Goal: Information Seeking & Learning: Compare options

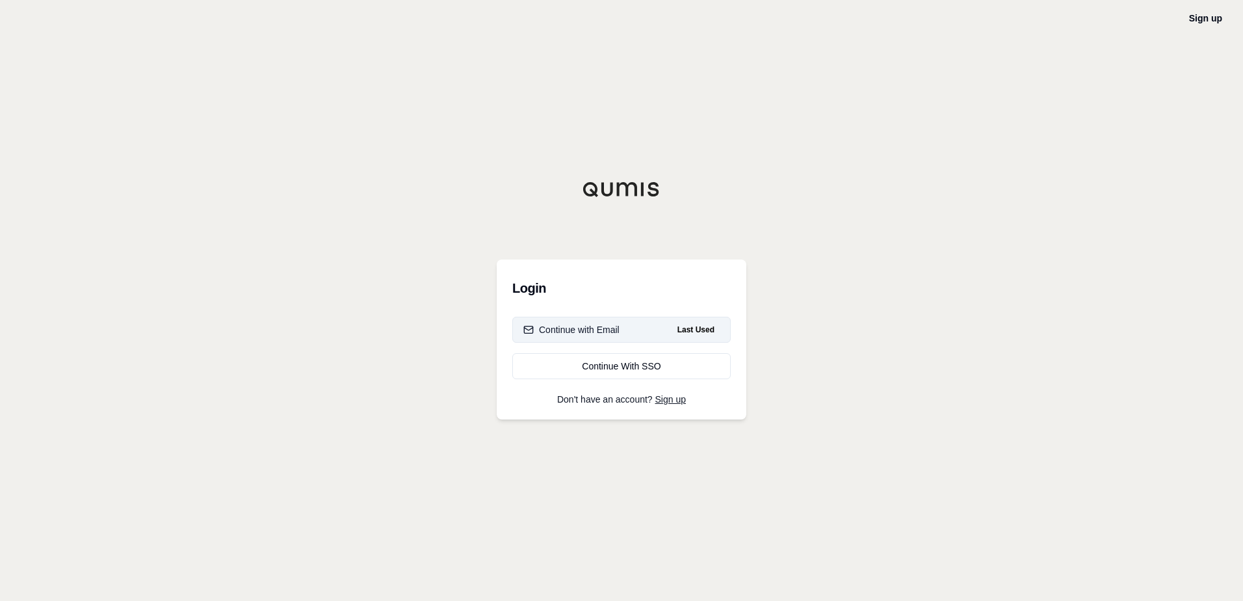
click at [604, 328] on div "Continue with Email" at bounding box center [571, 329] width 96 height 13
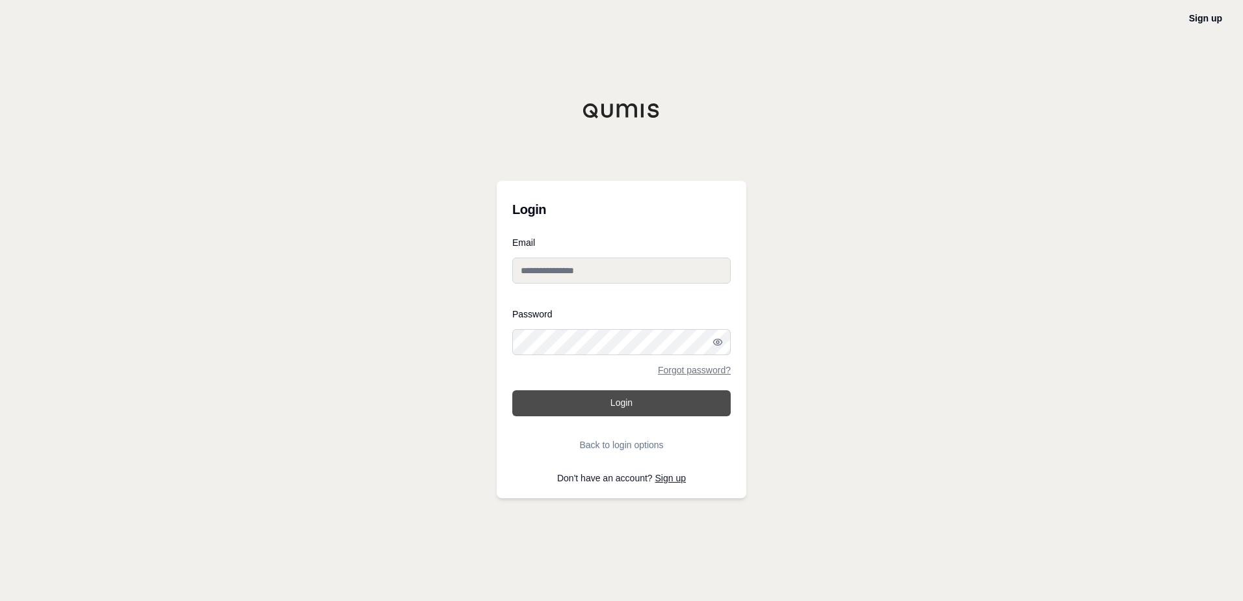
click at [638, 404] on button "Login" at bounding box center [621, 403] width 218 height 26
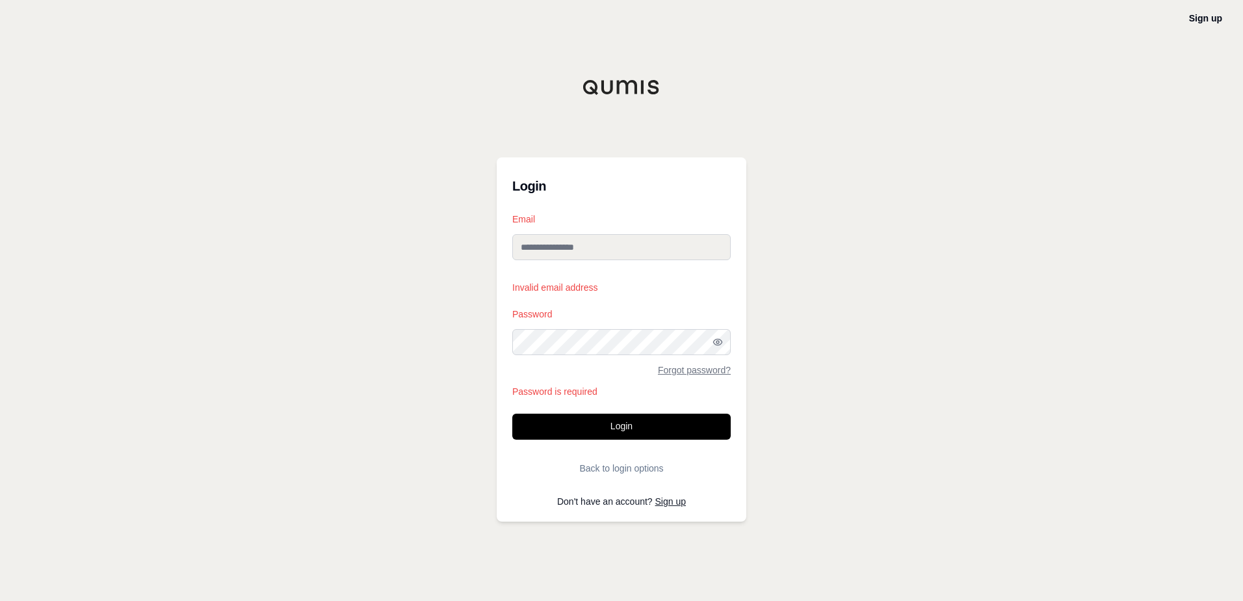
click at [512, 355] on div at bounding box center [512, 355] width 0 height 0
type input "**********"
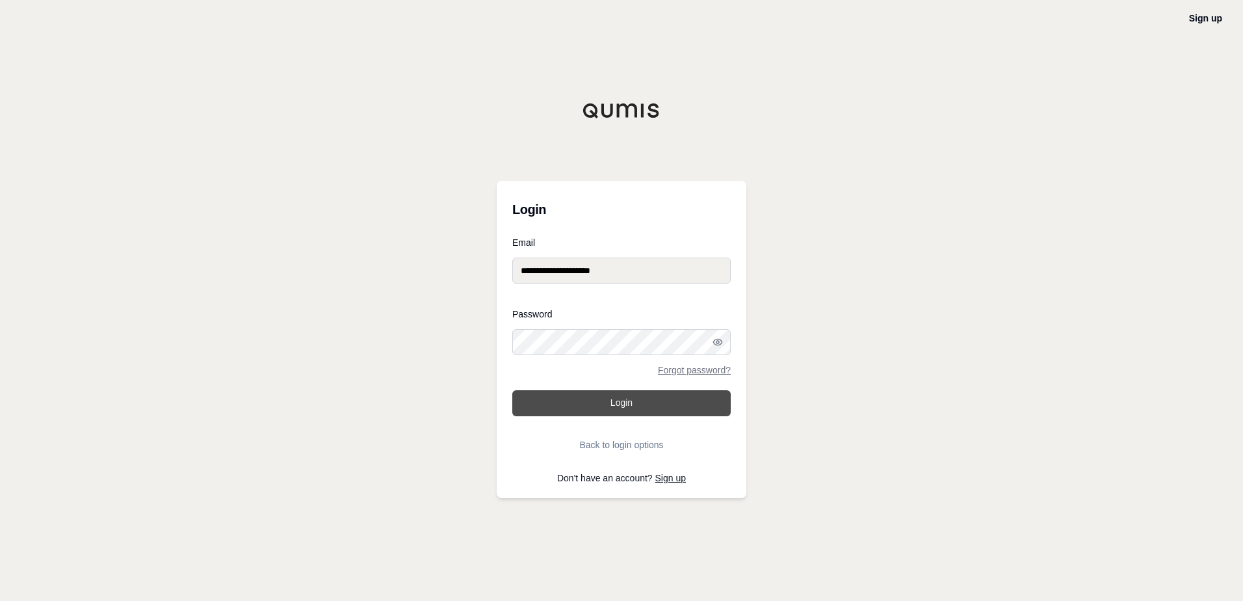
click at [643, 409] on button "Login" at bounding box center [621, 403] width 218 height 26
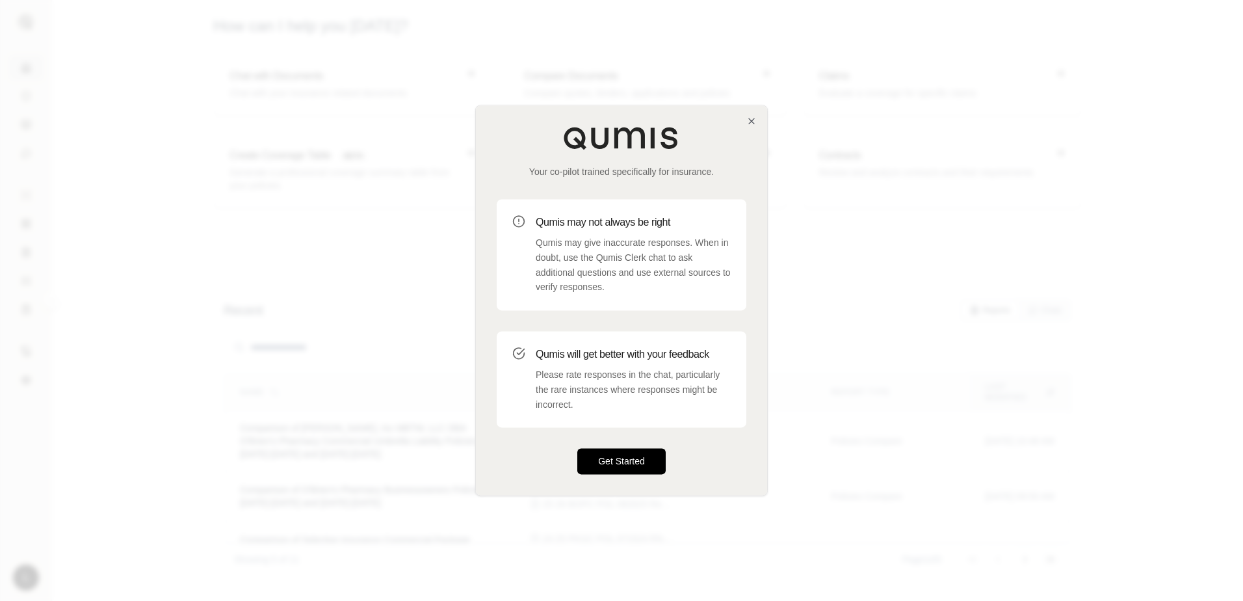
click at [655, 459] on button "Get Started" at bounding box center [621, 461] width 88 height 26
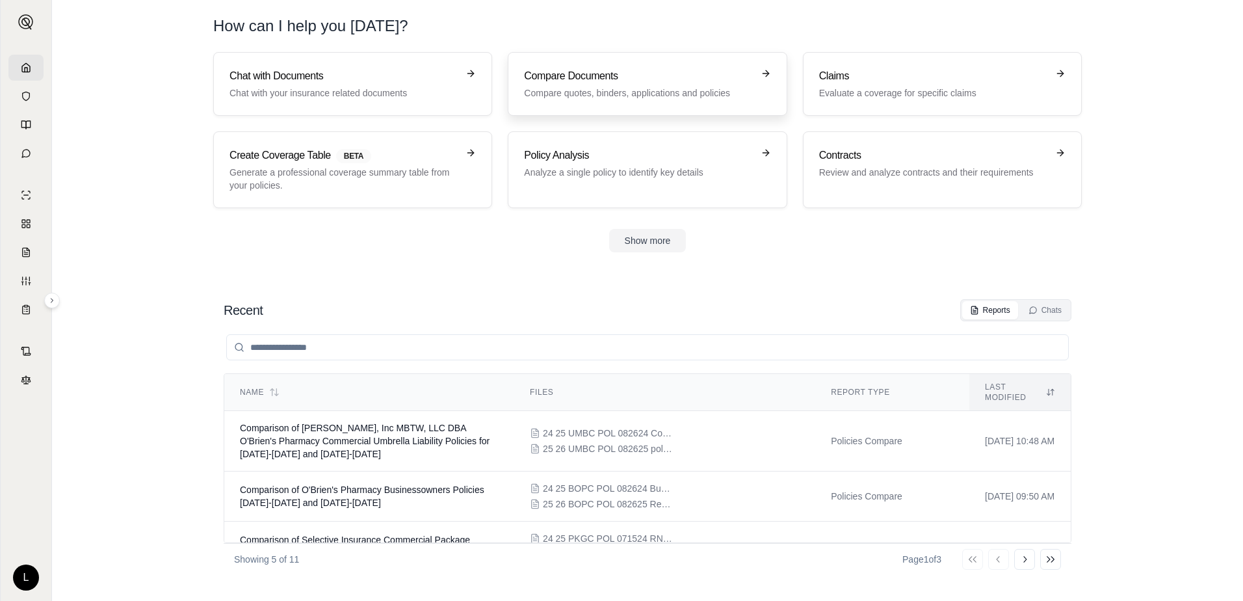
click at [580, 78] on h3 "Compare Documents" at bounding box center [638, 76] width 228 height 16
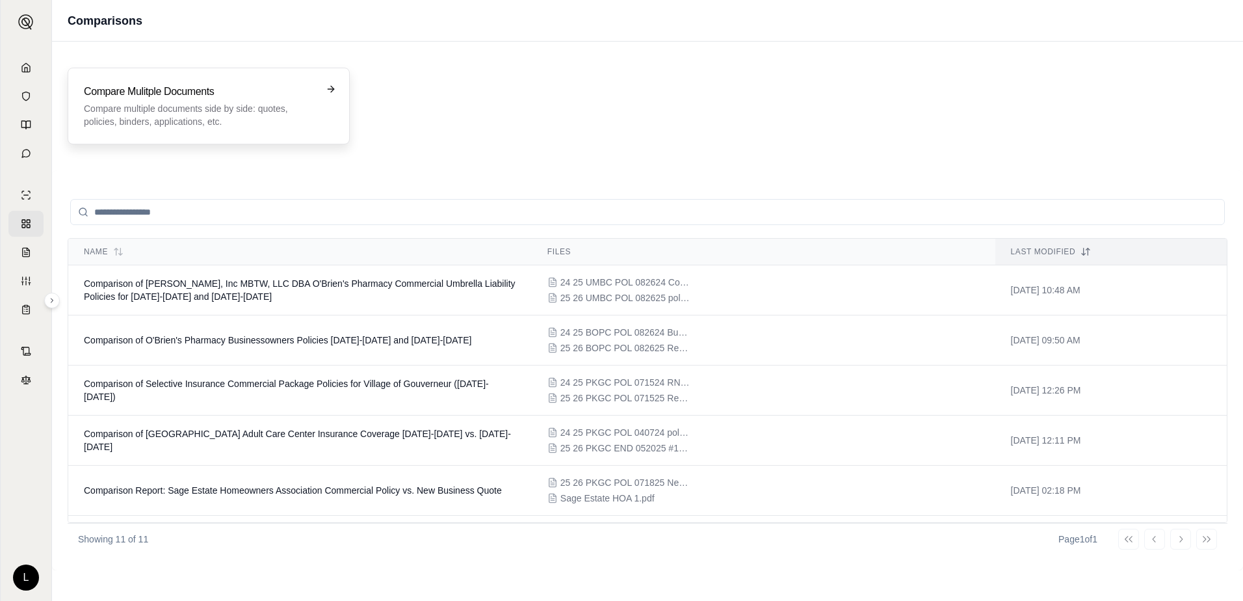
click at [256, 102] on p "Compare multiple documents side by side: quotes, policies, binders, application…" at bounding box center [199, 115] width 231 height 26
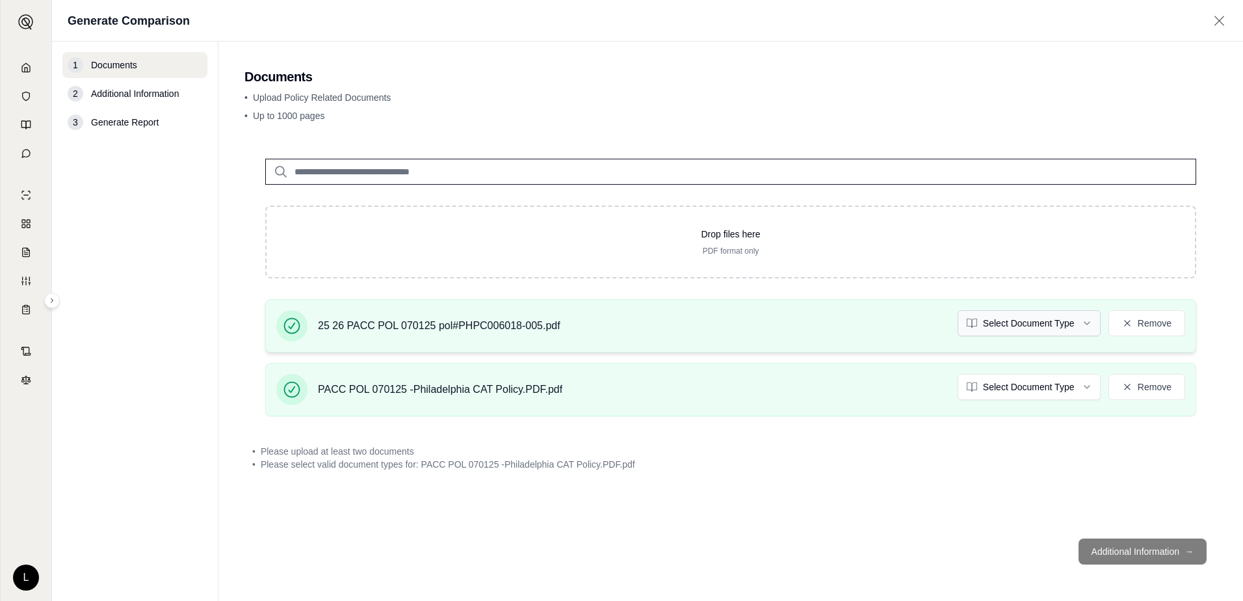
click at [1087, 325] on html "L Generate Comparison 1 Documents 2 Additional Information 3 Generate Report Do…" at bounding box center [621, 300] width 1243 height 601
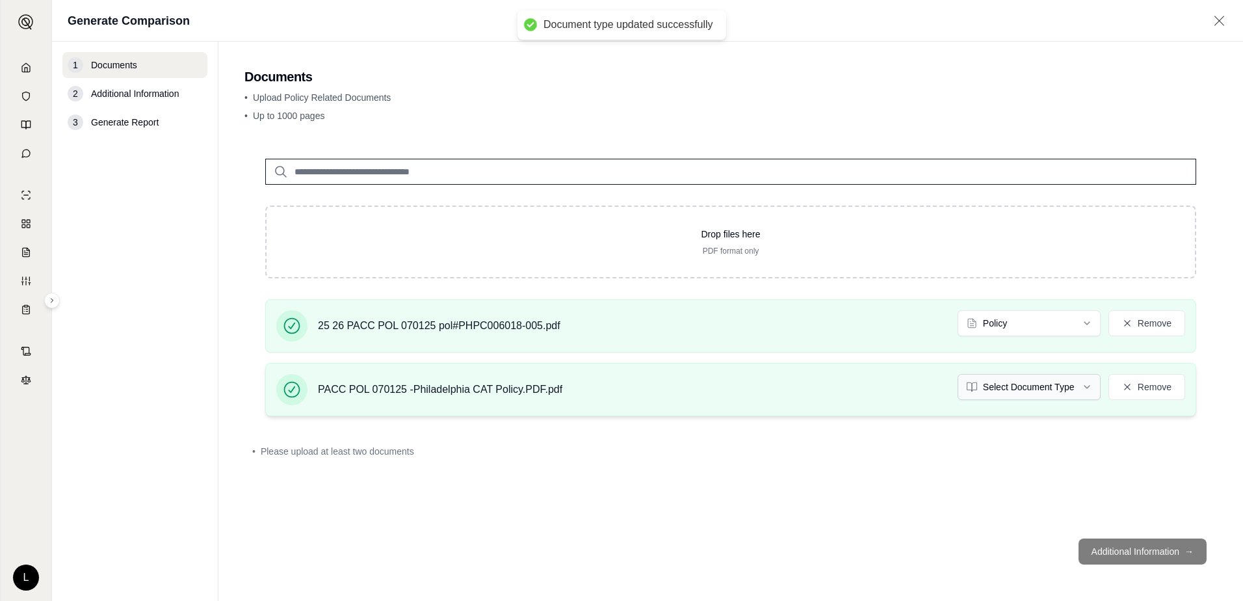
click at [1090, 383] on html "Document type updated successfully L Generate Comparison 1 Documents 2 Addition…" at bounding box center [621, 300] width 1243 height 601
click at [1087, 391] on html "L Generate Comparison 1 Documents 2 Additional Information 3 Generate Report Do…" at bounding box center [621, 300] width 1243 height 601
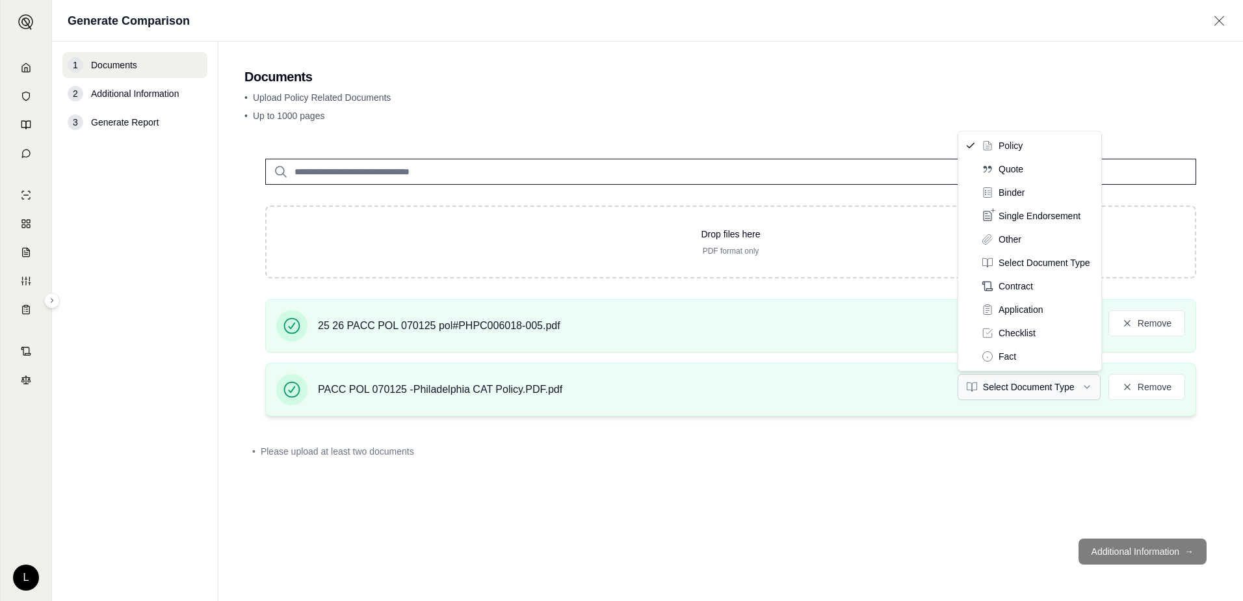
click at [1085, 387] on html "L Generate Comparison 1 Documents 2 Additional Information 3 Generate Report Do…" at bounding box center [621, 300] width 1243 height 601
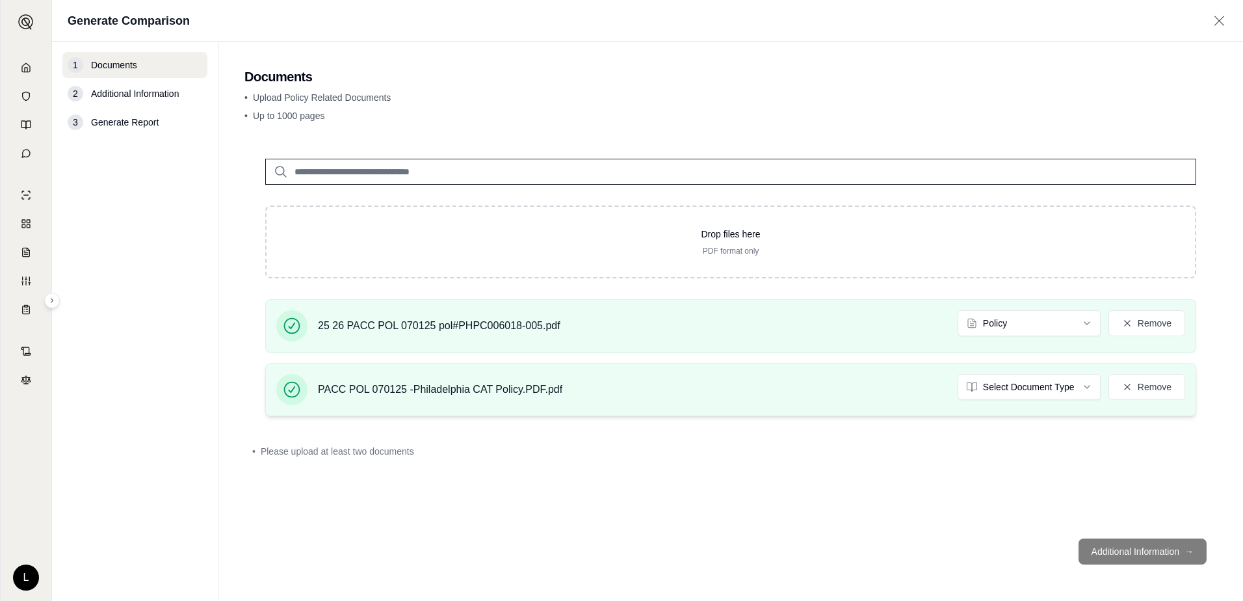
click at [695, 391] on div "PACC POL 070125 -Philadelphia CAT Policy.PDF.pdf Select Document Type Remove" at bounding box center [730, 389] width 909 height 31
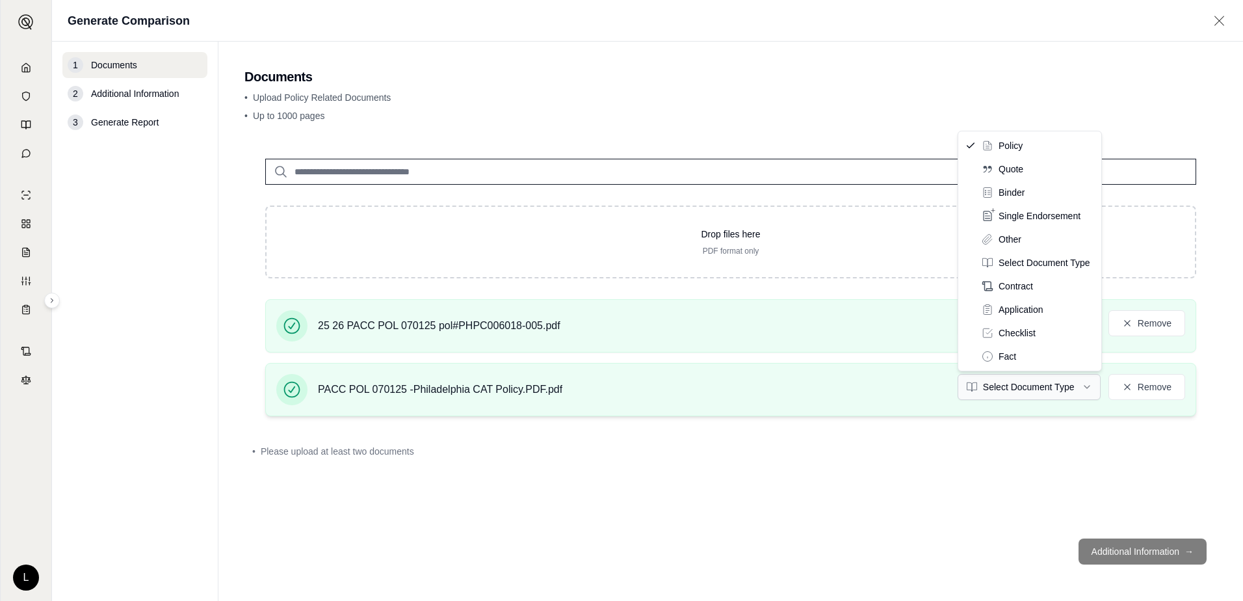
click at [1087, 387] on html "L Generate Comparison 1 Documents 2 Additional Information 3 Generate Report Do…" at bounding box center [621, 300] width 1243 height 601
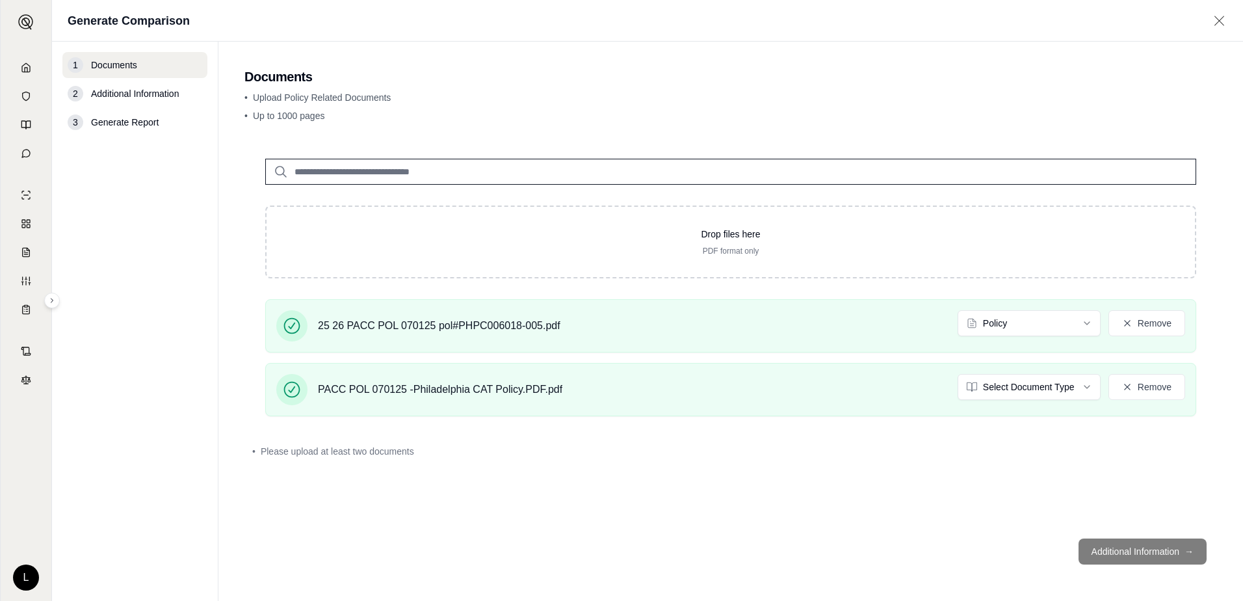
click at [1135, 554] on footer "Additional Information →" at bounding box center [730, 551] width 972 height 47
click at [1137, 545] on footer "Additional Information →" at bounding box center [730, 551] width 972 height 47
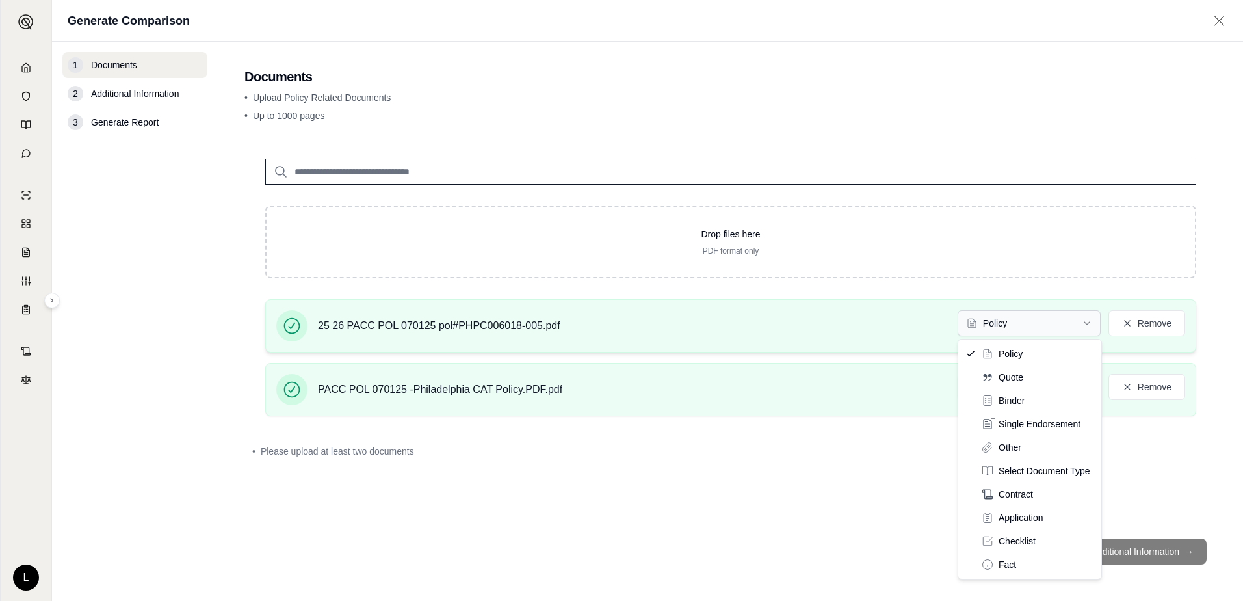
click at [998, 324] on html "L Generate Comparison 1 Documents 2 Additional Information 3 Generate Report Do…" at bounding box center [621, 300] width 1243 height 601
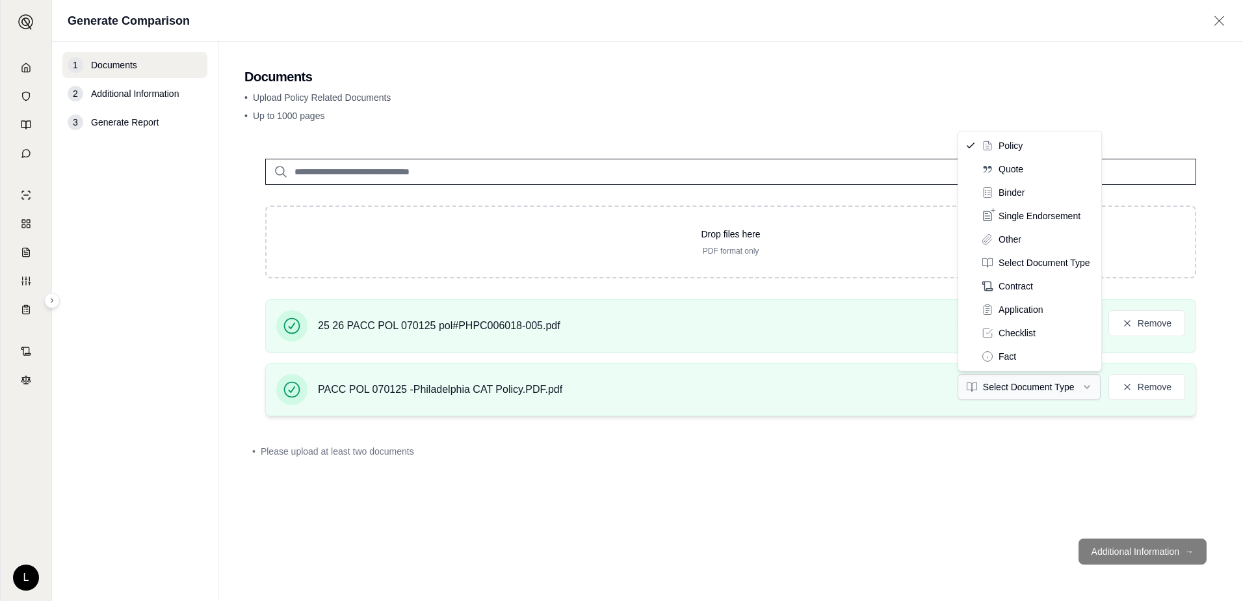
click at [1088, 385] on html "L Generate Comparison 1 Documents 2 Additional Information 3 Generate Report Do…" at bounding box center [621, 300] width 1243 height 601
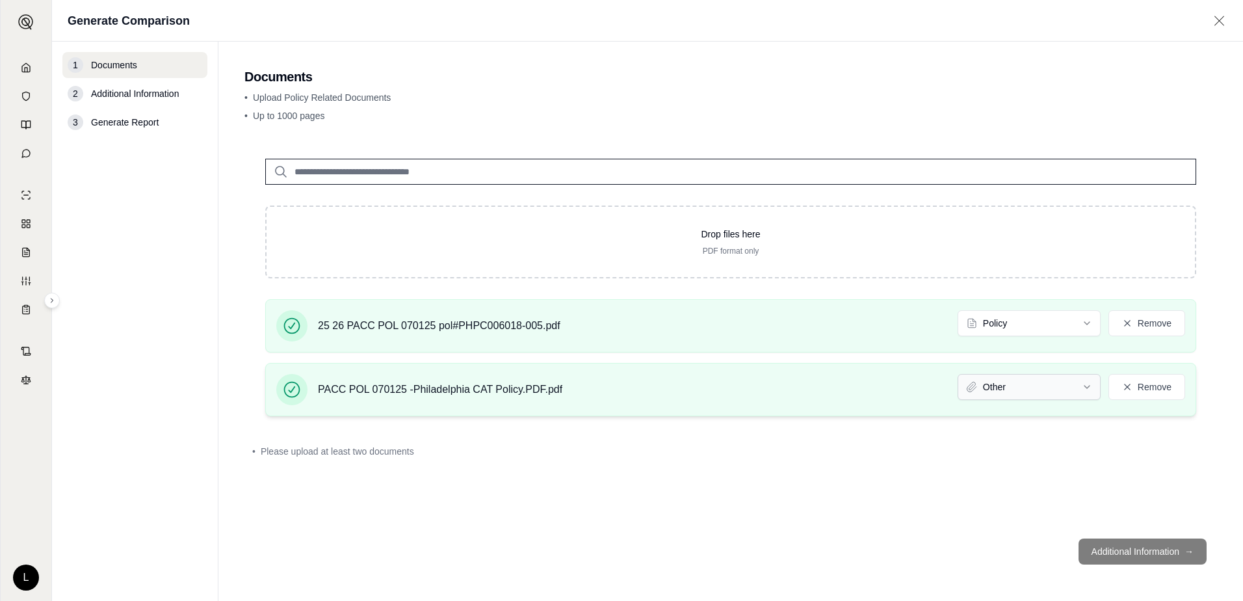
click at [1093, 387] on html "Document type updated successfully L Generate Comparison 1 Documents 2 Addition…" at bounding box center [621, 300] width 1243 height 601
click at [1134, 552] on footer "Additional Information →" at bounding box center [730, 551] width 972 height 47
click at [1128, 544] on footer "Additional Information →" at bounding box center [730, 551] width 972 height 47
click at [1125, 547] on footer "Additional Information →" at bounding box center [730, 551] width 972 height 47
click at [1152, 547] on footer "Additional Information →" at bounding box center [730, 551] width 972 height 47
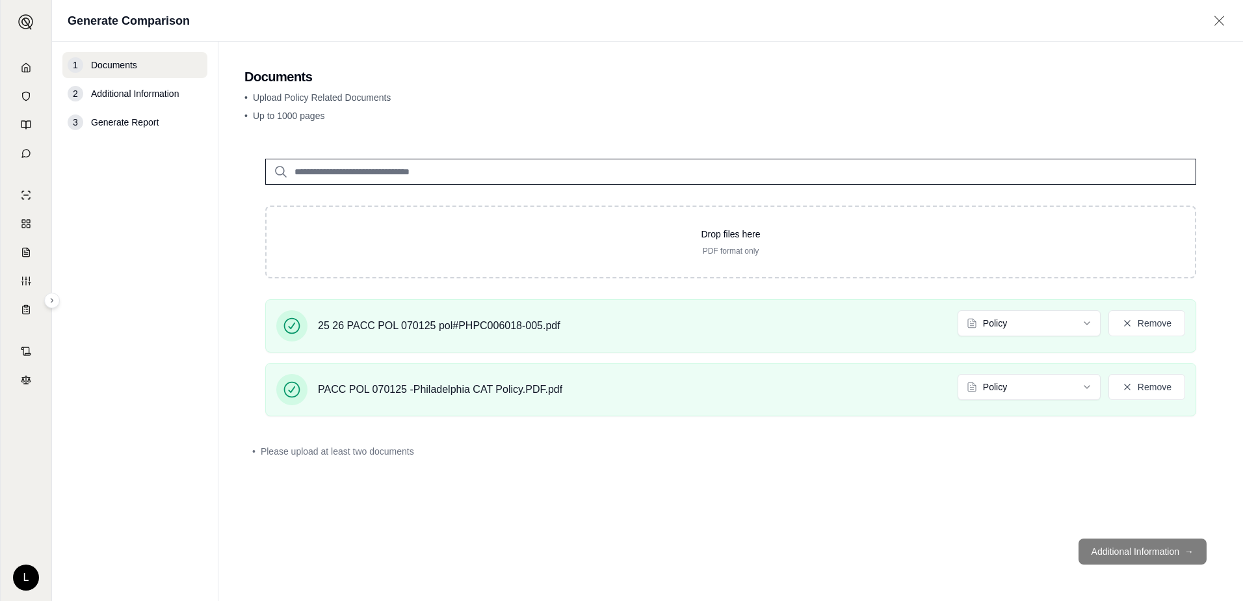
click at [1146, 546] on footer "Additional Information →" at bounding box center [730, 551] width 972 height 47
click at [803, 298] on div "Drop files here PDF format only 25 26 PACC POL 070125 pol#PHPC006018-005.pdf Po…" at bounding box center [730, 282] width 972 height 289
click at [833, 380] on div "PACC POL 070125 -Philadelphia CAT Policy.PDF.pdf Policy Remove" at bounding box center [730, 389] width 909 height 31
click at [54, 304] on icon at bounding box center [52, 300] width 8 height 8
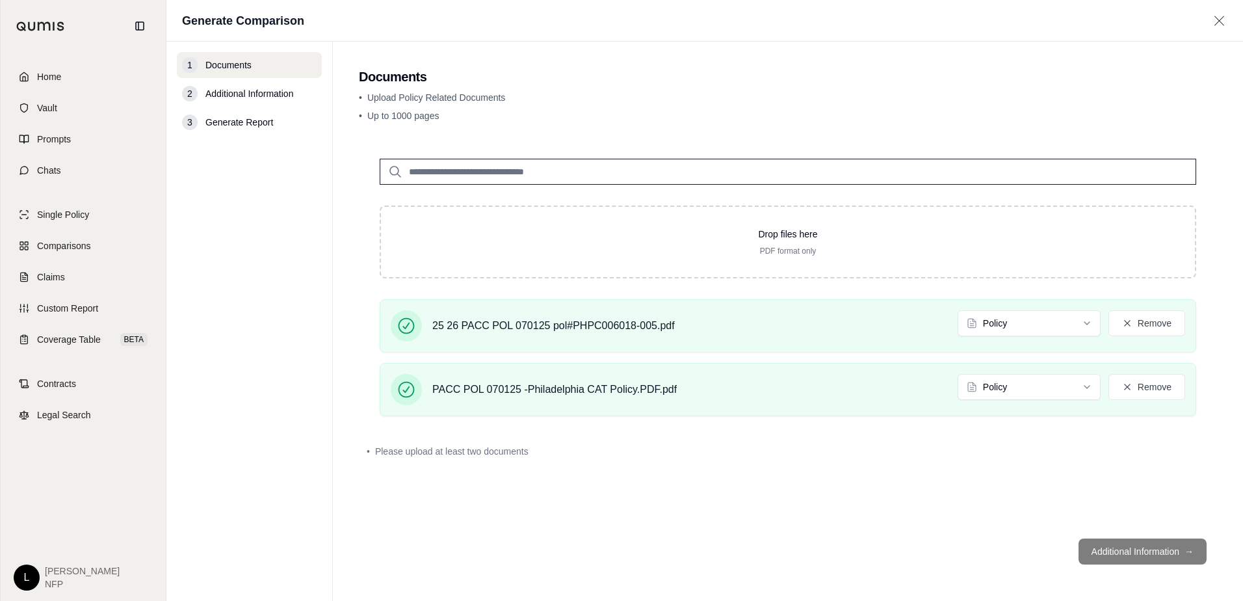
click at [633, 529] on footer "Additional Information →" at bounding box center [788, 551] width 858 height 47
click at [1137, 558] on footer "Additional Information →" at bounding box center [788, 551] width 858 height 47
click at [1149, 543] on footer "Additional Information →" at bounding box center [788, 551] width 858 height 47
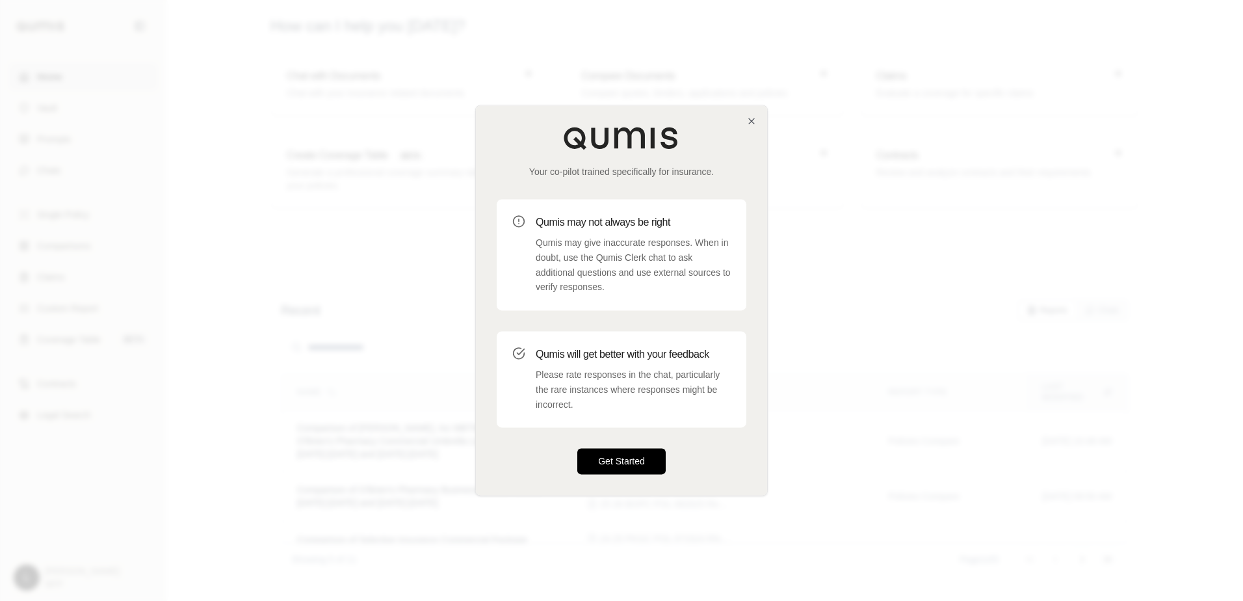
click at [643, 454] on button "Get Started" at bounding box center [621, 461] width 88 height 26
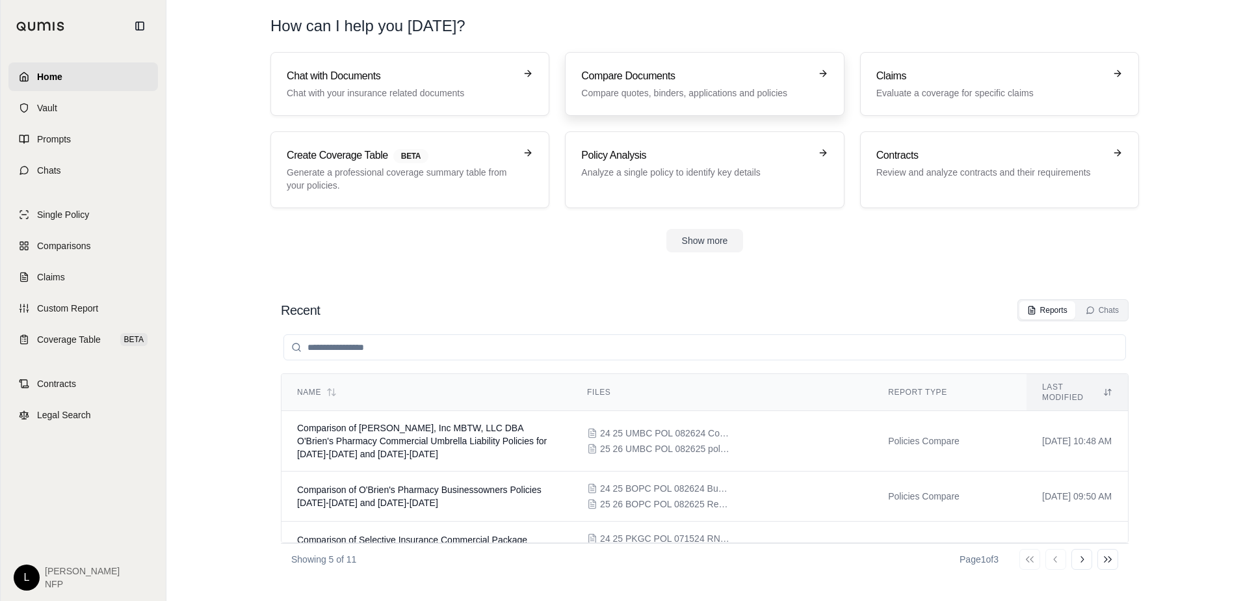
click at [677, 81] on h3 "Compare Documents" at bounding box center [695, 76] width 228 height 16
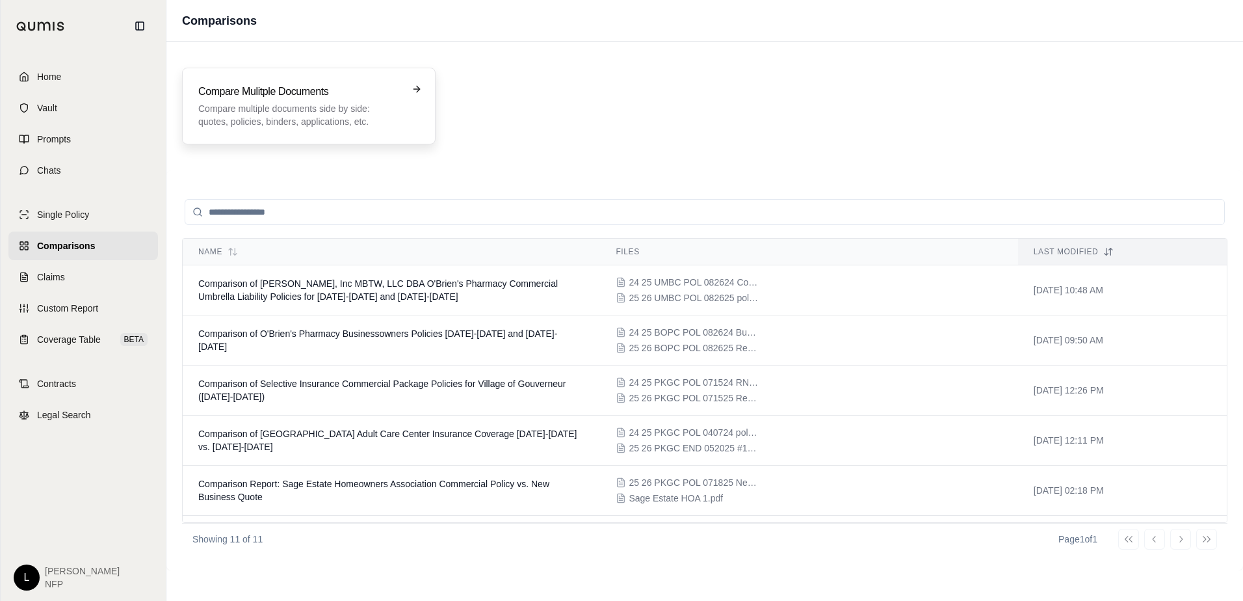
click at [283, 107] on p "Compare multiple documents side by side: quotes, policies, binders, application…" at bounding box center [299, 115] width 203 height 26
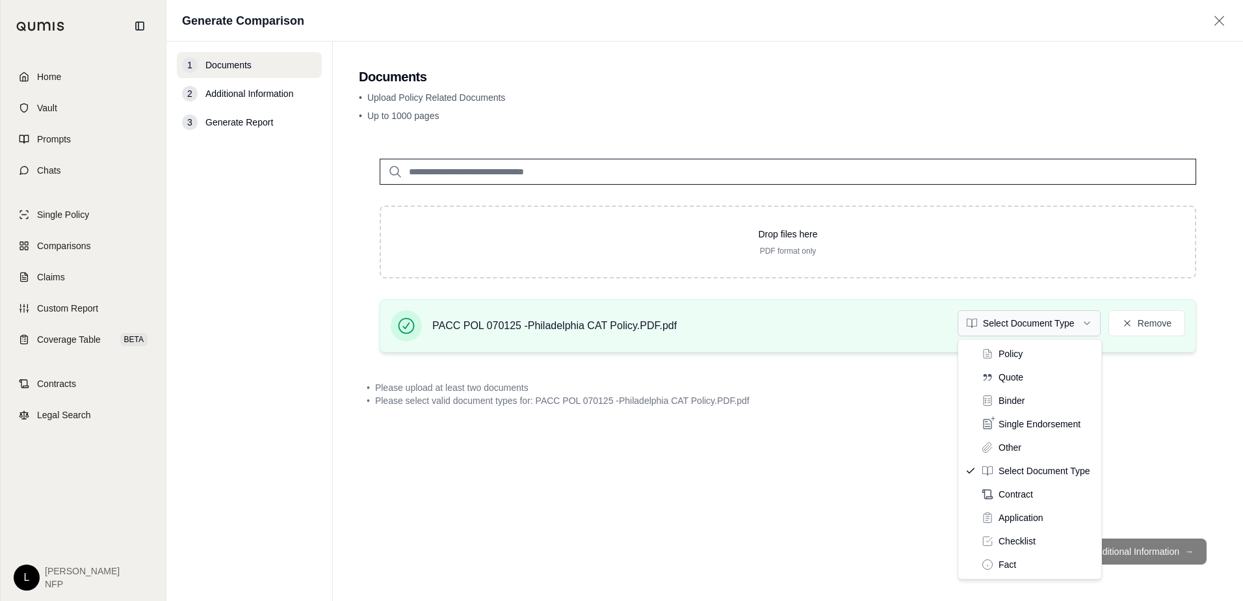
click at [1037, 327] on html "Home Vault Prompts Chats Single Policy Comparisons Claims Custom Report Coverag…" at bounding box center [621, 300] width 1243 height 601
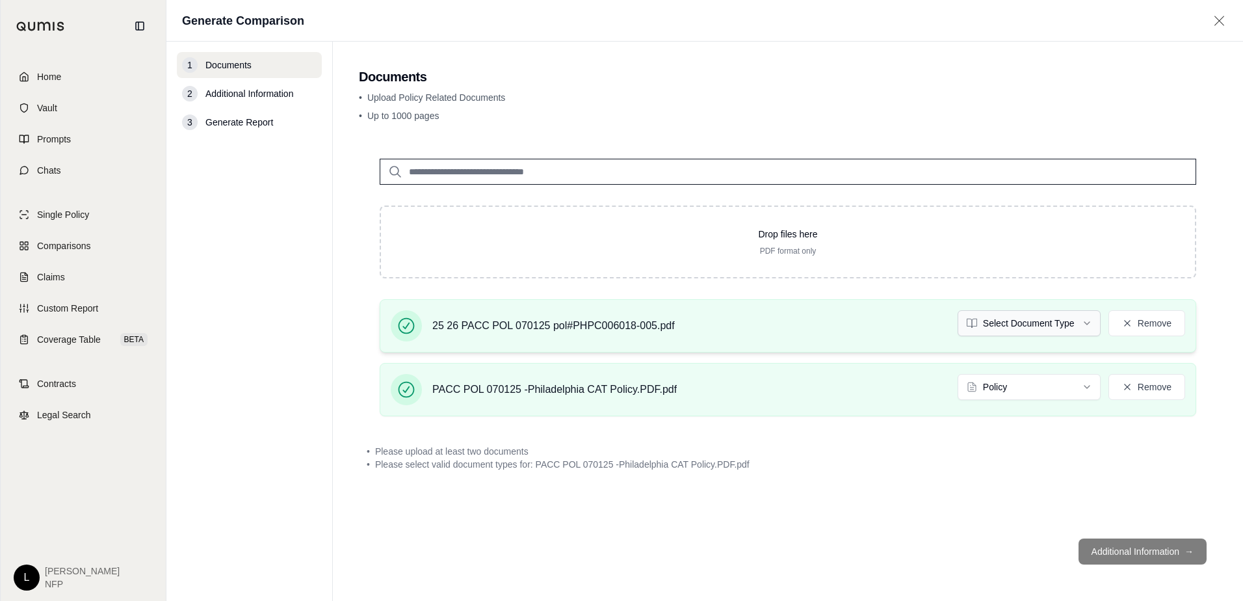
click at [1029, 322] on html "Home Vault Prompts Chats Single Policy Comparisons Claims Custom Report Coverag…" at bounding box center [621, 300] width 1243 height 601
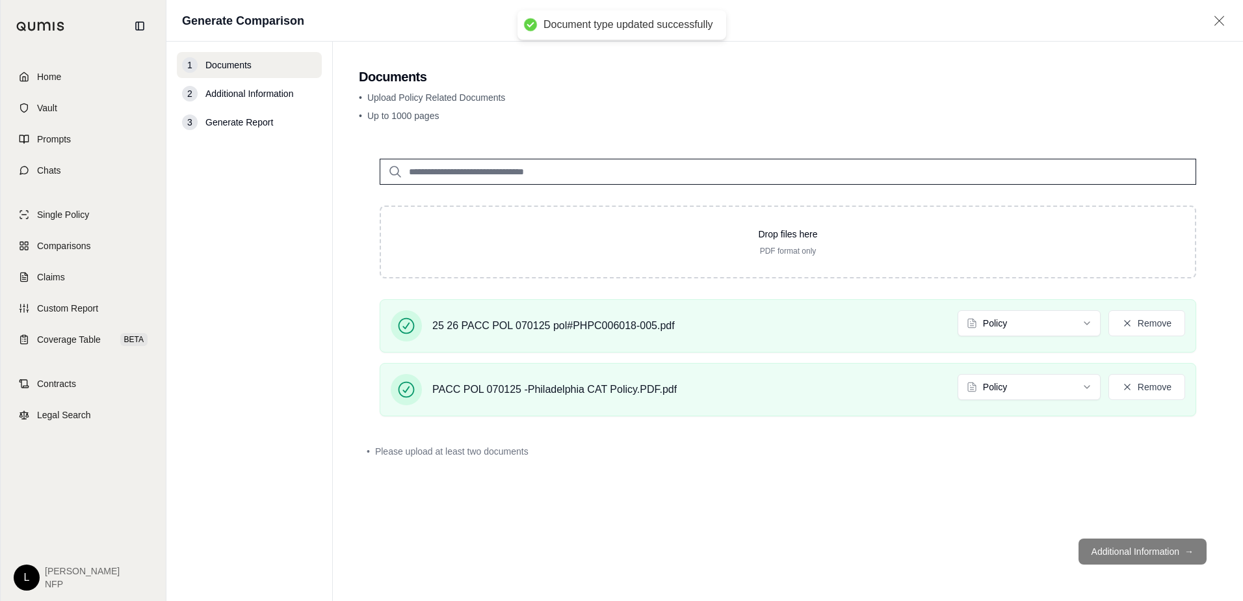
click at [1148, 554] on footer "Additional Information →" at bounding box center [788, 551] width 858 height 47
click at [1144, 545] on footer "Additional Information →" at bounding box center [788, 551] width 858 height 47
click at [1101, 467] on div "Drop files here PDF format only 25 26 PACC POL 070125 pol#PHPC006018-005.pdf Po…" at bounding box center [788, 333] width 858 height 390
click at [1123, 552] on footer "Additional Information →" at bounding box center [788, 551] width 858 height 47
click at [1082, 387] on html "Home Vault Prompts Chats Single Policy Comparisons Claims Custom Report Coverag…" at bounding box center [621, 300] width 1243 height 601
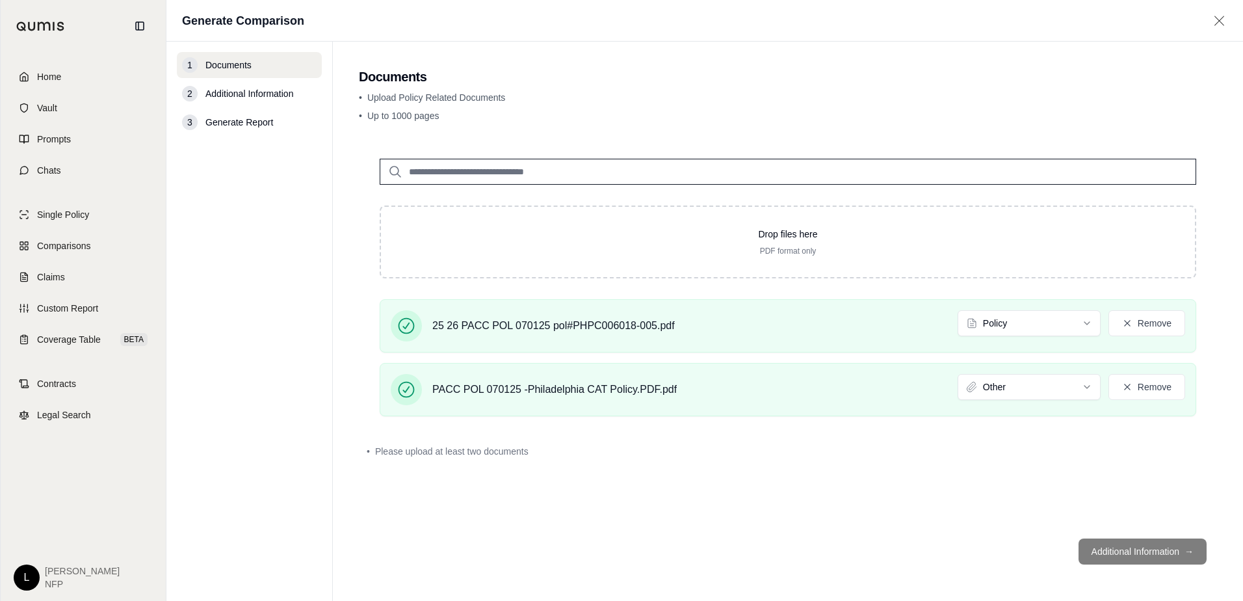
click at [1156, 549] on footer "Additional Information →" at bounding box center [788, 551] width 858 height 47
click at [241, 97] on span "Additional Information" at bounding box center [249, 93] width 88 height 13
click at [246, 127] on span "Generate Report" at bounding box center [239, 122] width 68 height 13
click at [1127, 545] on footer "Additional Information →" at bounding box center [788, 551] width 858 height 47
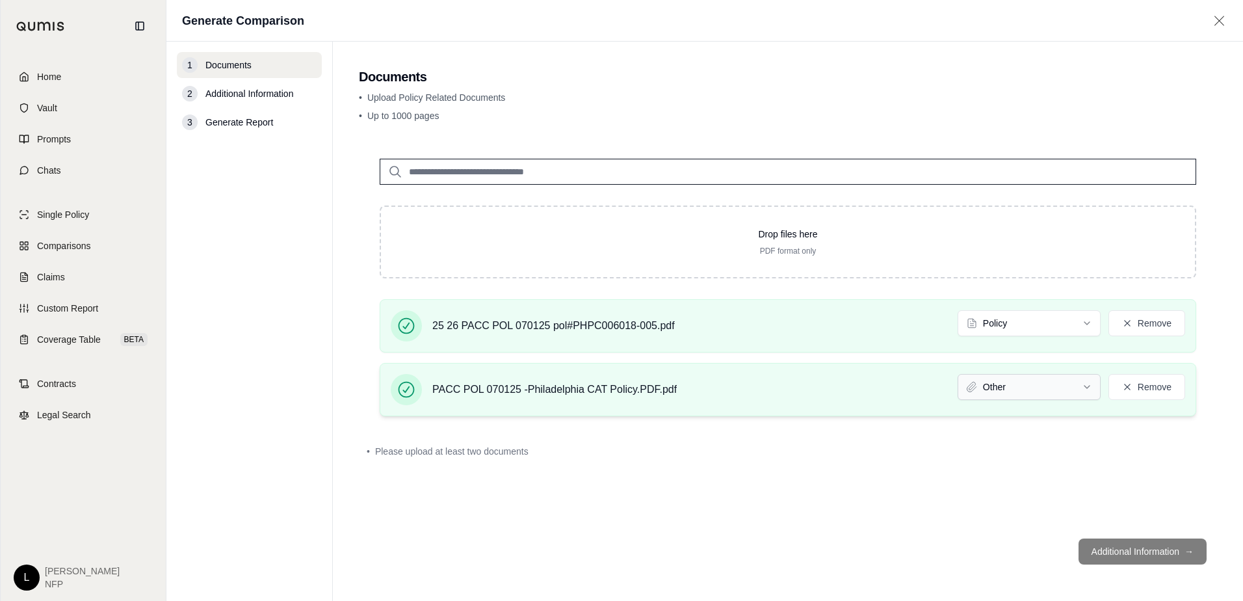
click at [1080, 385] on html "Home Vault Prompts Chats Single Policy Comparisons Claims Custom Report Coverag…" at bounding box center [621, 300] width 1243 height 601
click at [1141, 541] on footer "Additional Information →" at bounding box center [788, 551] width 858 height 47
click at [656, 333] on span "25 26 PACC POL 070125 pol#PHPC006018-005.pdf" at bounding box center [553, 326] width 242 height 16
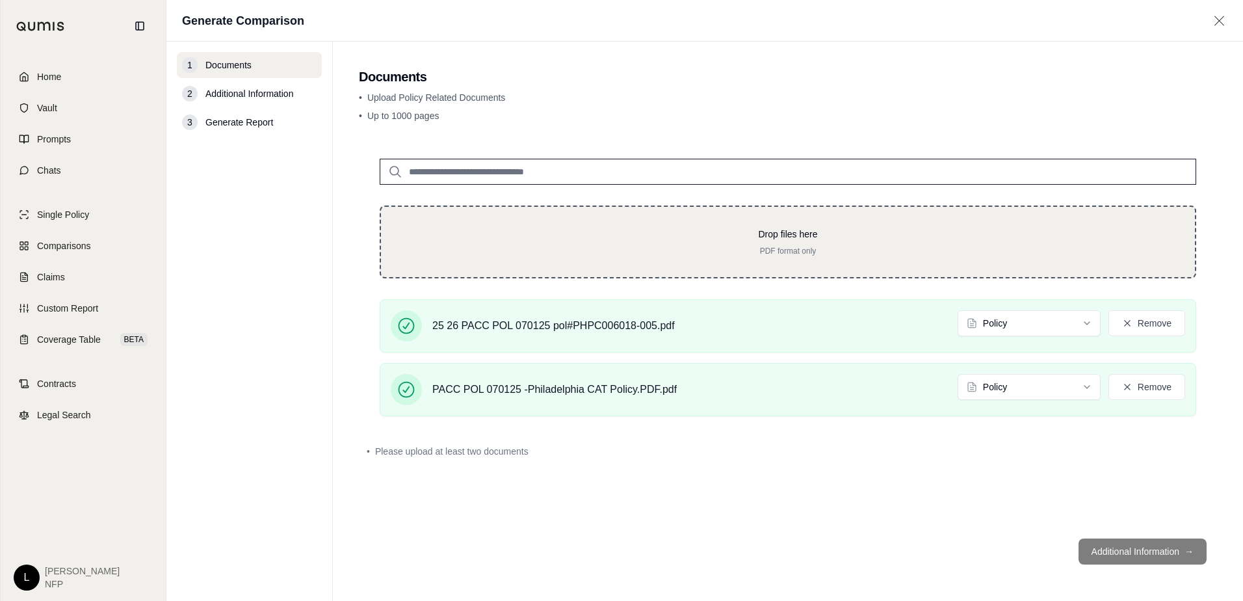
click at [803, 232] on p "Drop files here" at bounding box center [788, 233] width 772 height 13
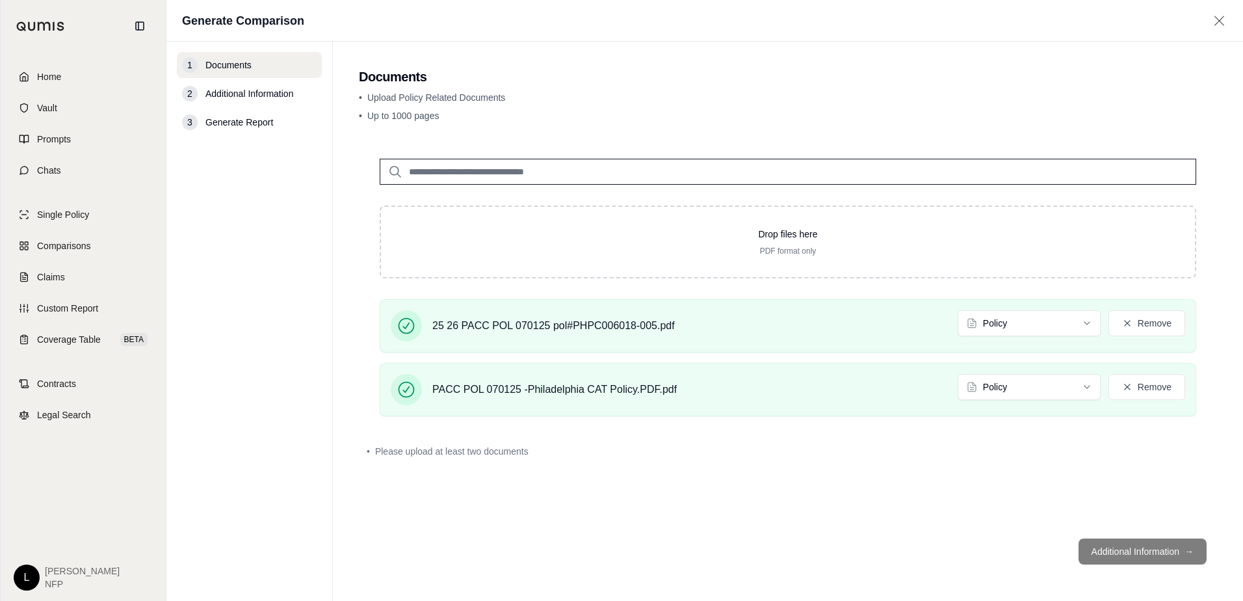
click at [1155, 547] on footer "Additional Information →" at bounding box center [788, 551] width 858 height 47
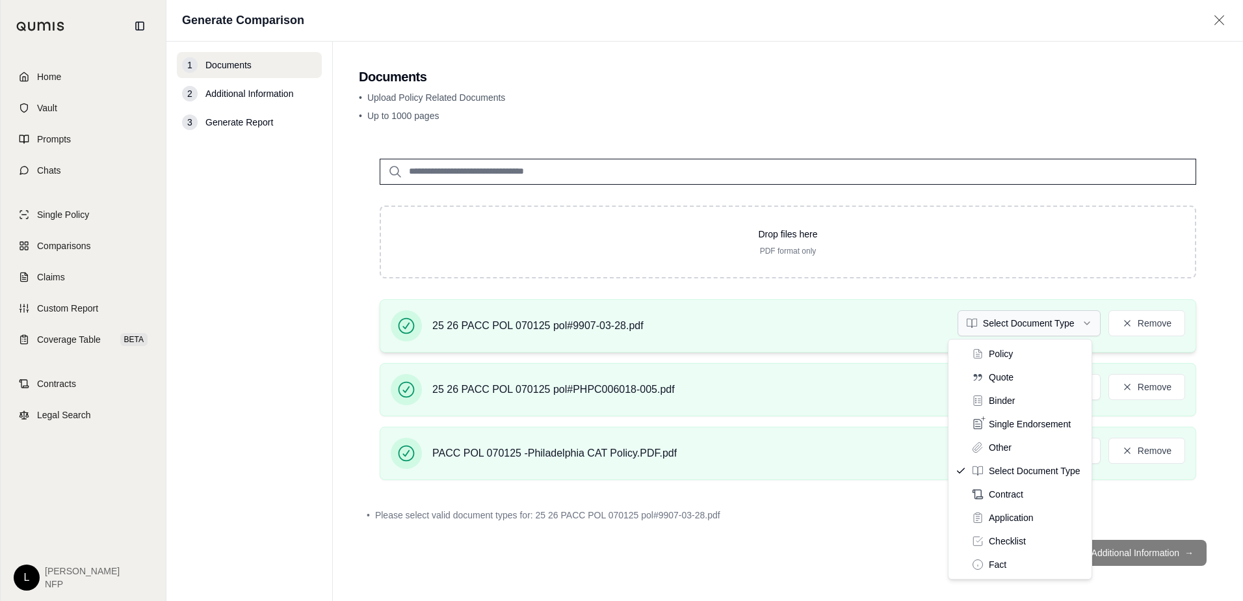
click at [1075, 322] on html "Home Vault Prompts Chats Single Policy Comparisons Claims Custom Report Coverag…" at bounding box center [621, 300] width 1243 height 601
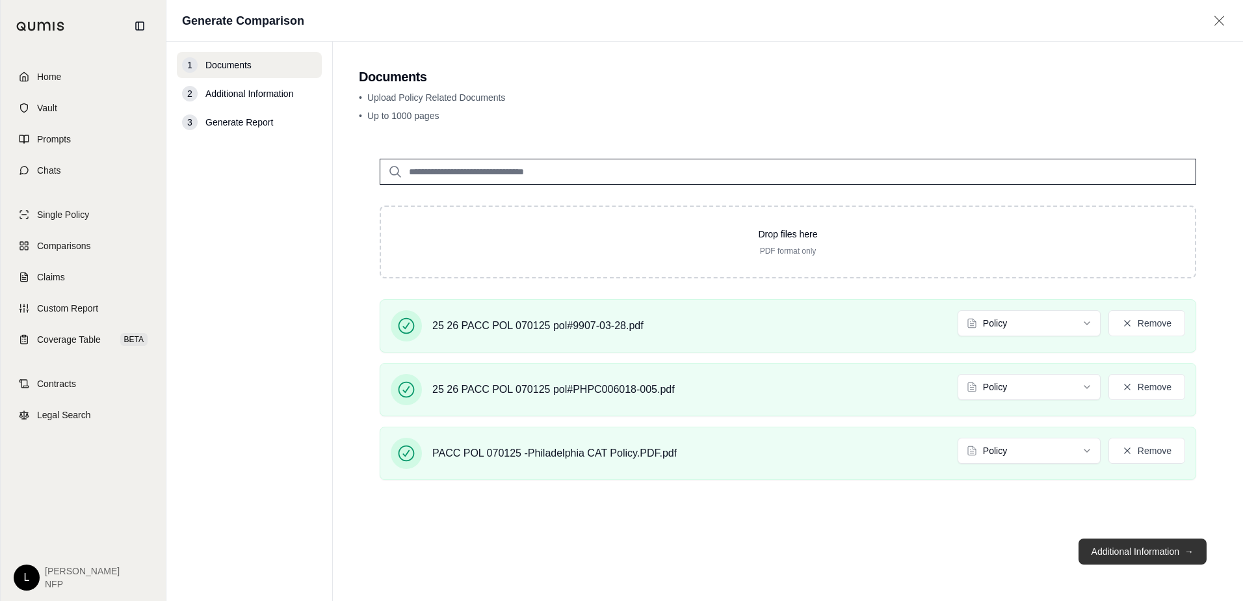
click at [1140, 554] on button "Additional Information →" at bounding box center [1142, 551] width 128 height 26
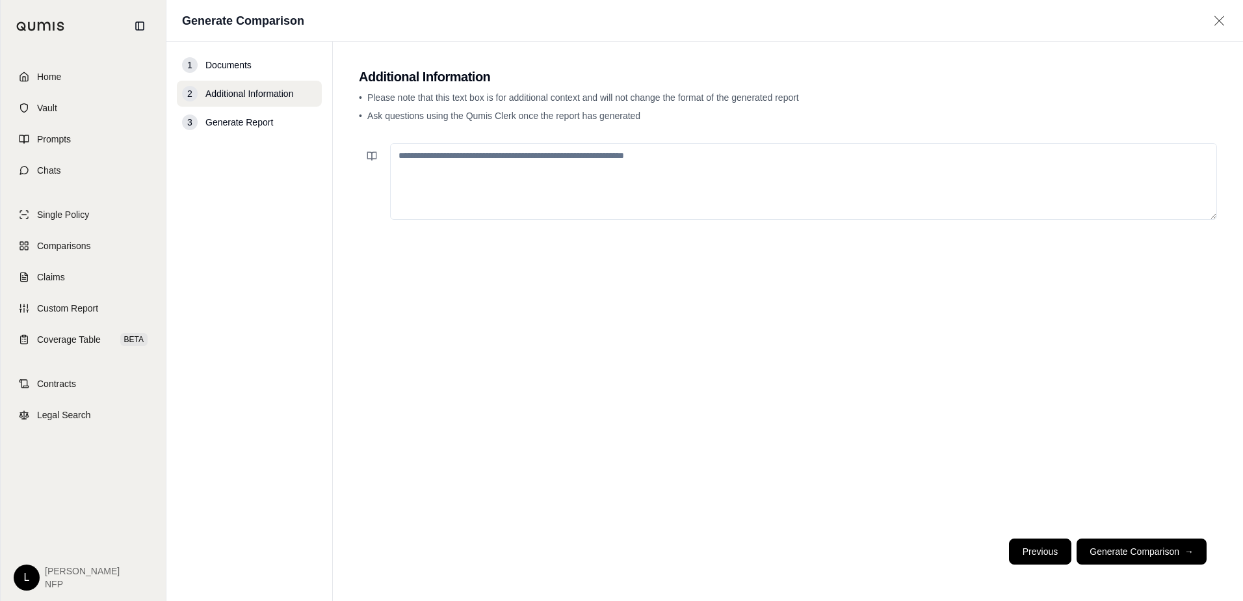
click at [1028, 553] on button "Previous" at bounding box center [1040, 551] width 62 height 26
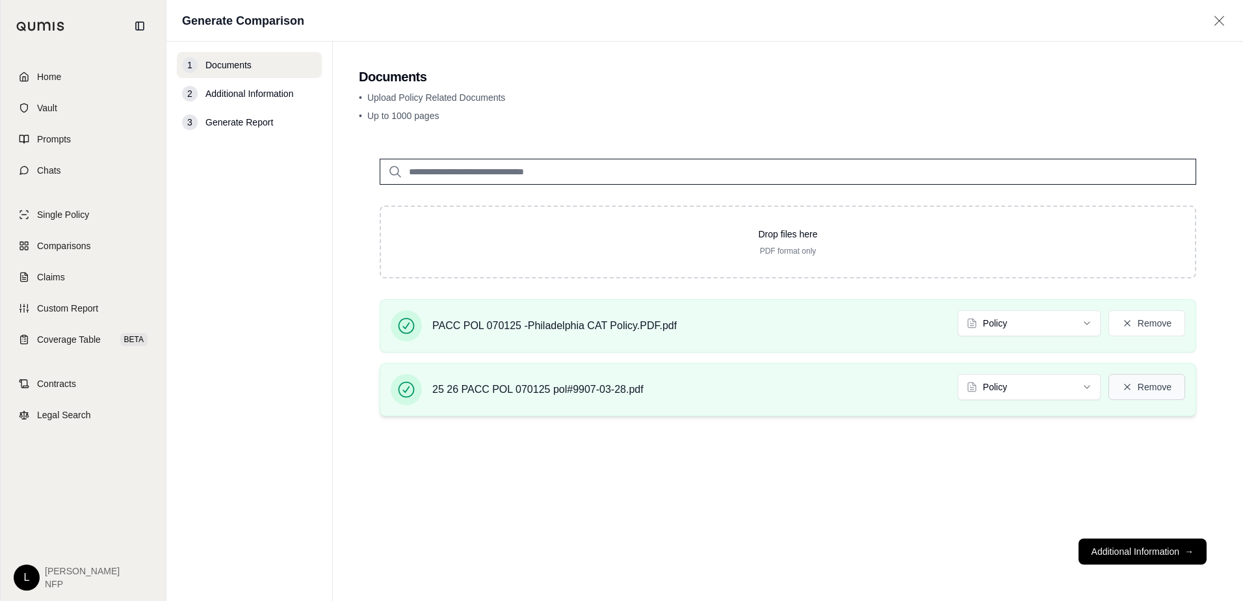
click at [1132, 382] on icon at bounding box center [1127, 387] width 10 height 10
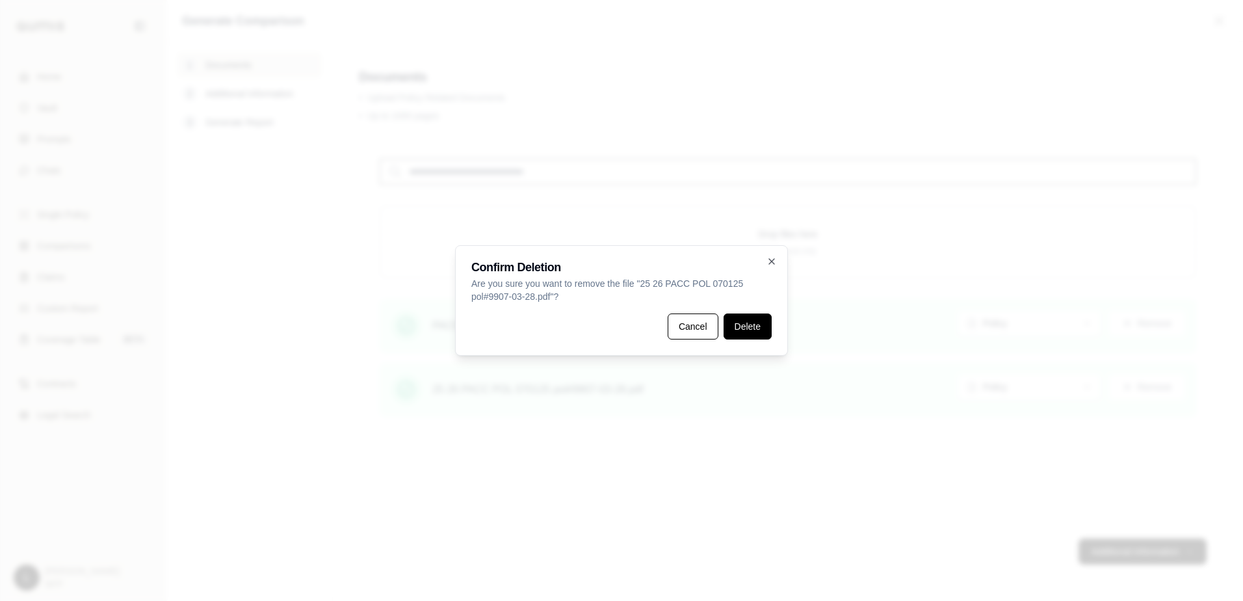
click at [751, 326] on button "Delete" at bounding box center [747, 326] width 48 height 26
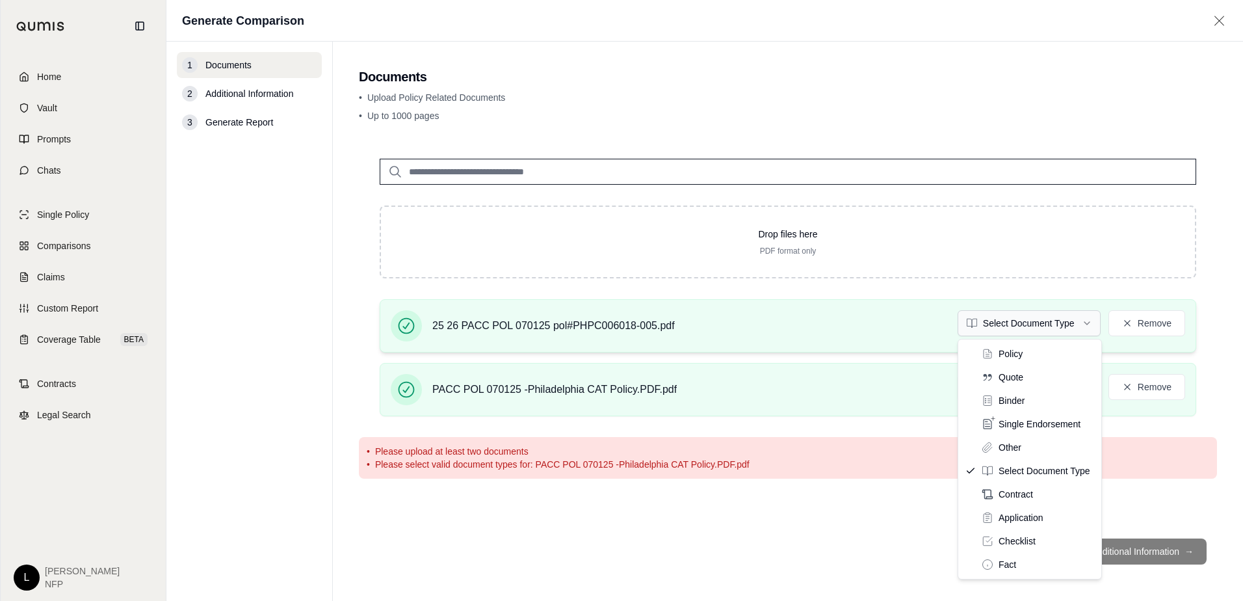
click at [1048, 322] on html "Home Vault Prompts Chats Single Policy Comparisons Claims Custom Report Coverag…" at bounding box center [621, 300] width 1243 height 601
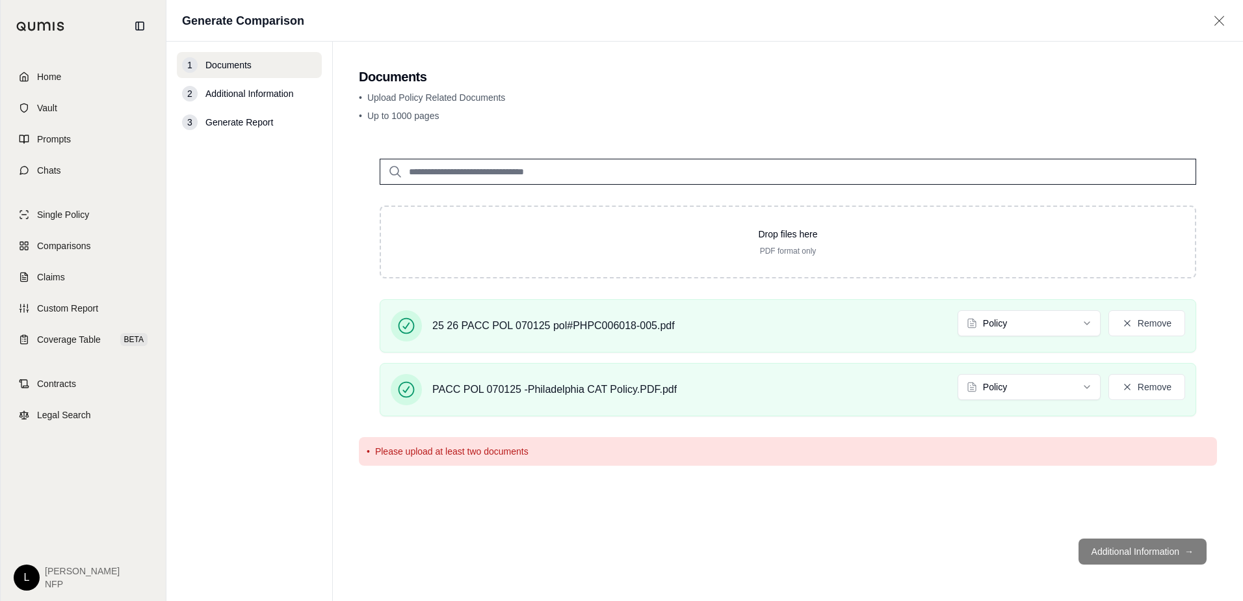
click at [1145, 552] on footer "Additional Information →" at bounding box center [788, 551] width 858 height 47
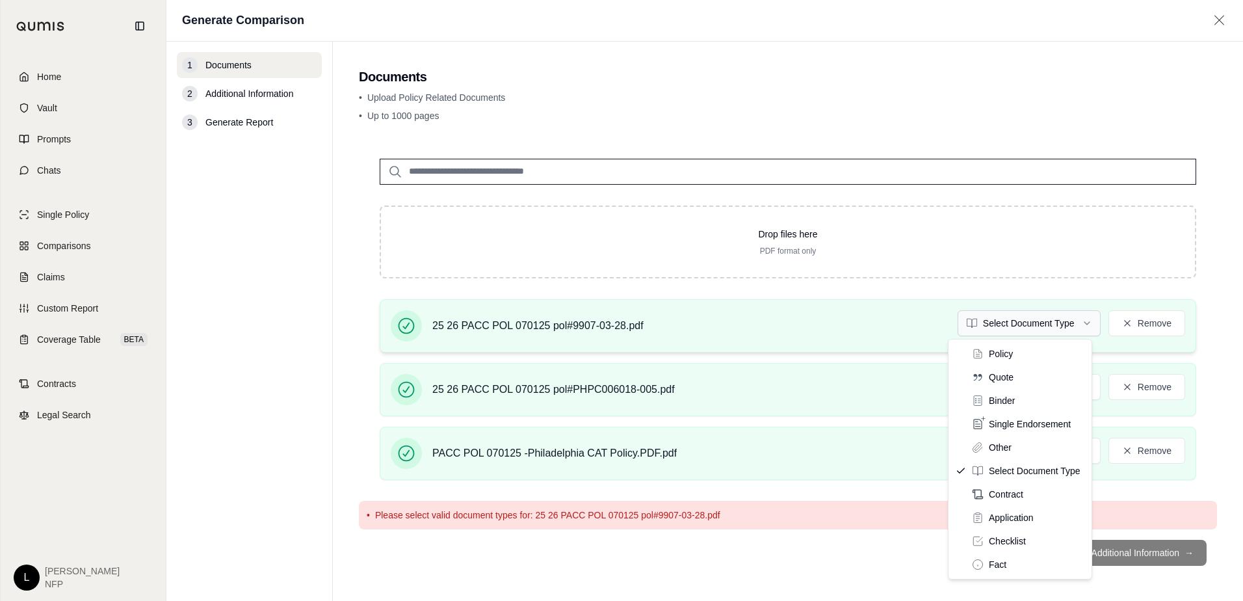
click at [1025, 320] on html "Home Vault Prompts Chats Single Policy Comparisons Claims Custom Report Coverag…" at bounding box center [621, 300] width 1243 height 601
drag, startPoint x: 1020, startPoint y: 352, endPoint x: 1044, endPoint y: 357, distance: 24.0
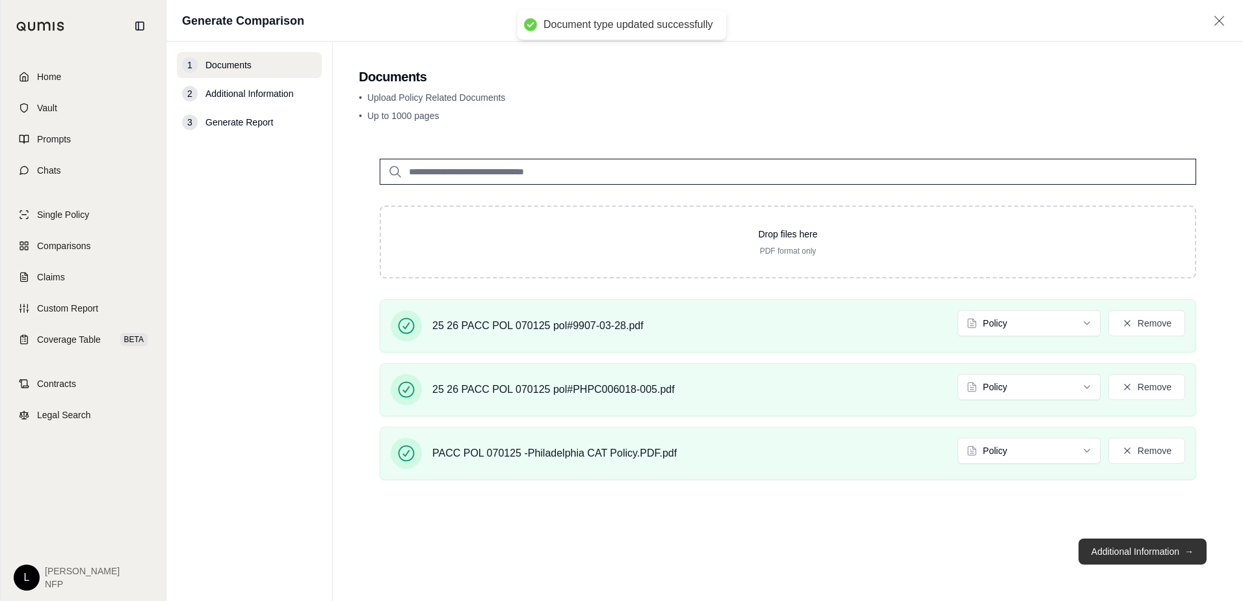
click at [1171, 550] on button "Additional Information →" at bounding box center [1142, 551] width 128 height 26
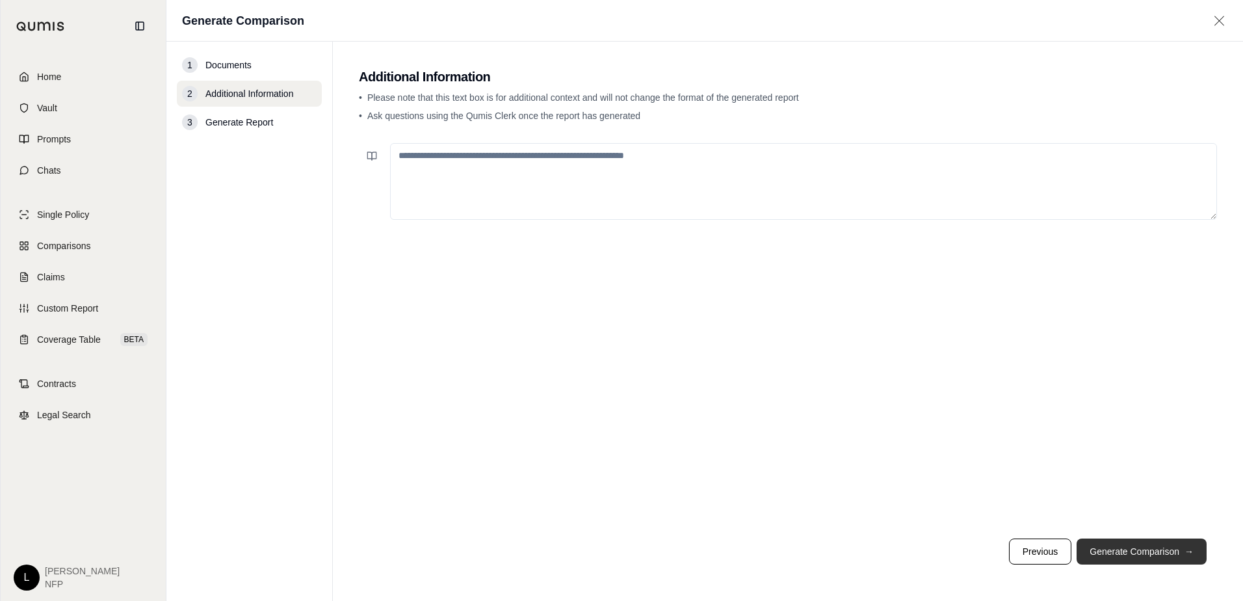
click at [1117, 547] on button "Generate Comparison →" at bounding box center [1141, 551] width 130 height 26
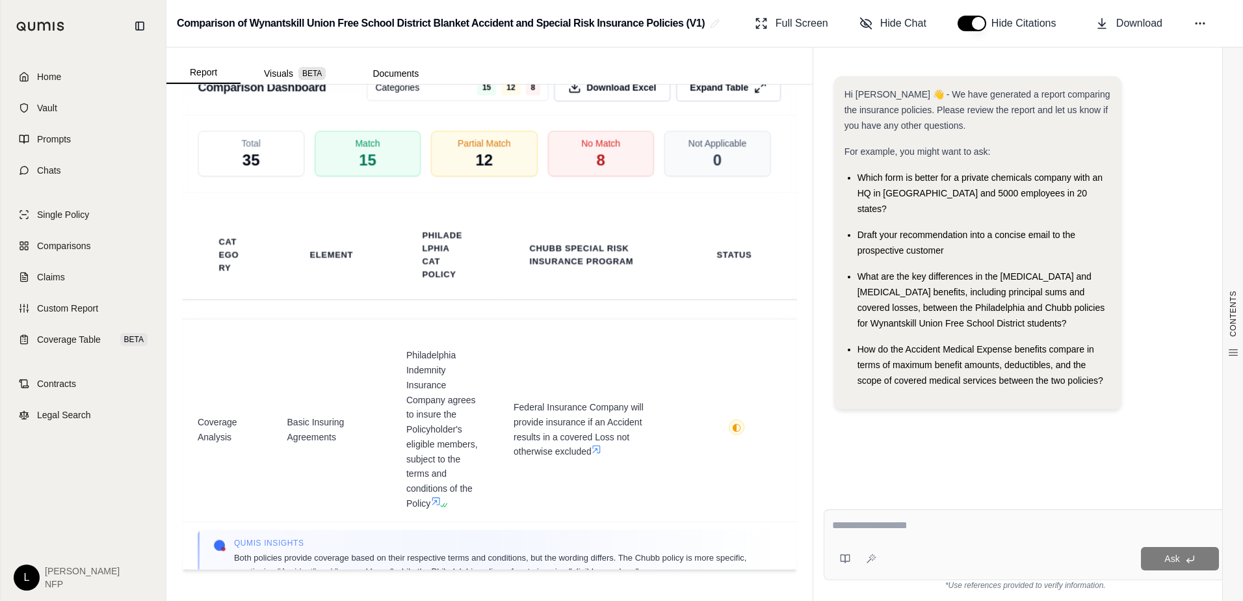
scroll to position [2317, 0]
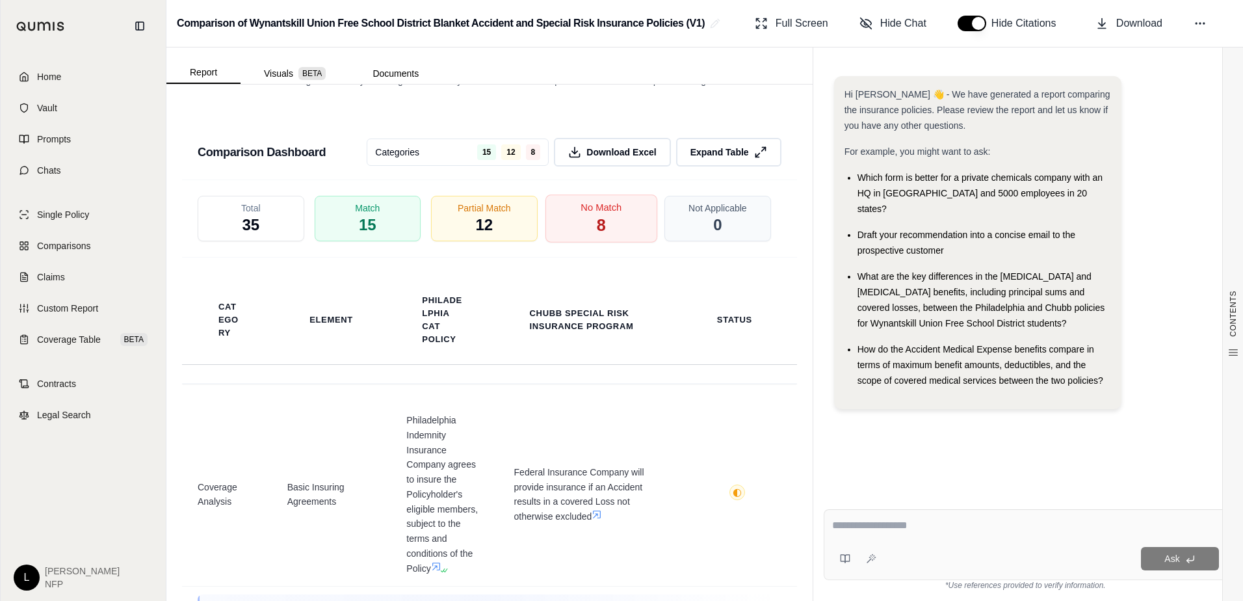
click at [606, 217] on div "No Match 8" at bounding box center [601, 218] width 112 height 48
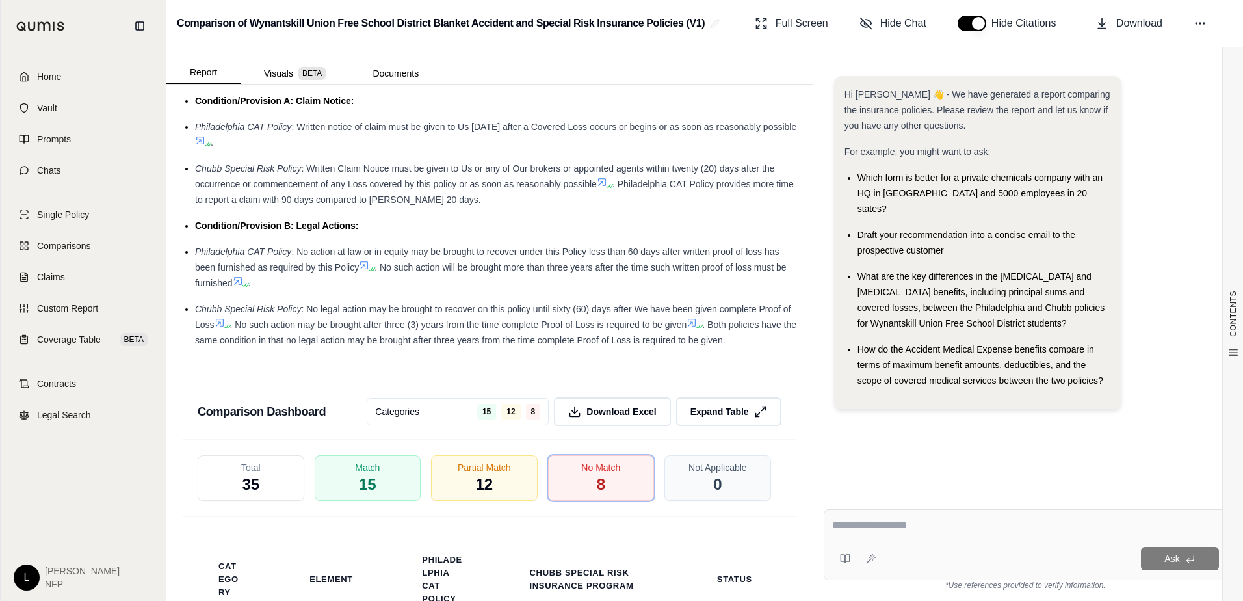
scroll to position [2057, 0]
